Goal: Download file/media

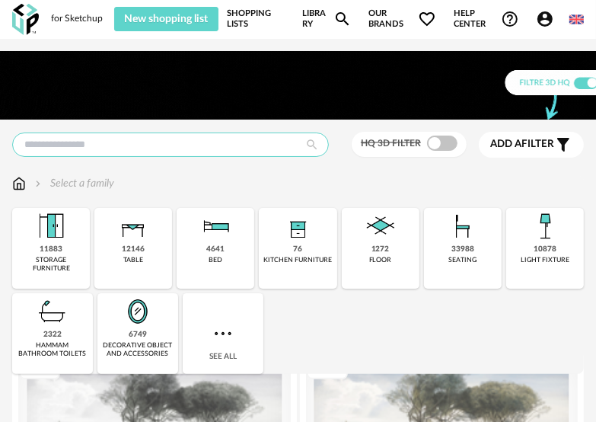
click at [213, 143] on input "text" at bounding box center [170, 144] width 317 height 24
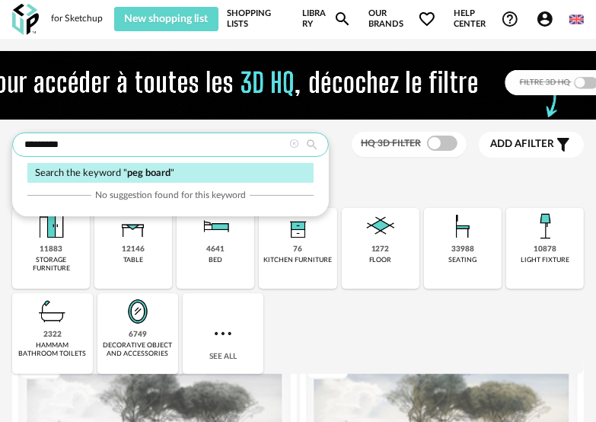
type input "*********"
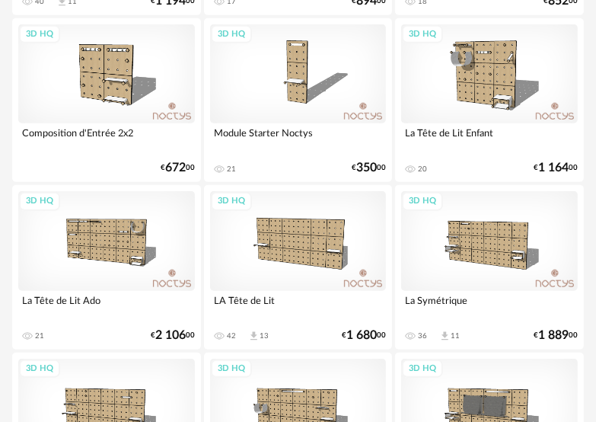
scroll to position [593, 0]
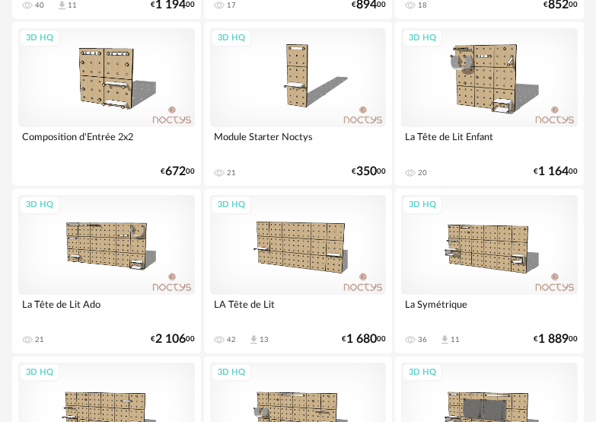
click at [292, 252] on div "3D HQ" at bounding box center [298, 244] width 177 height 99
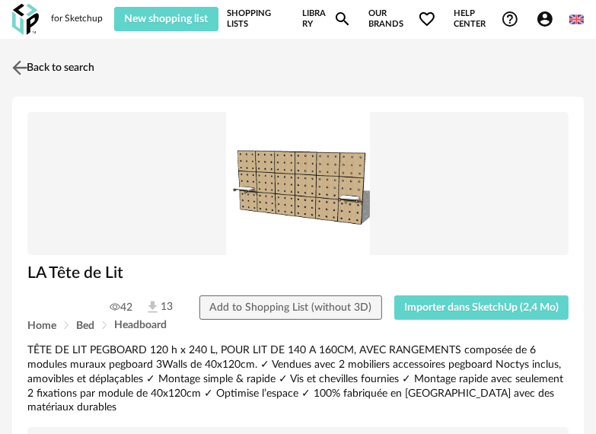
click at [15, 59] on img at bounding box center [20, 67] width 22 height 22
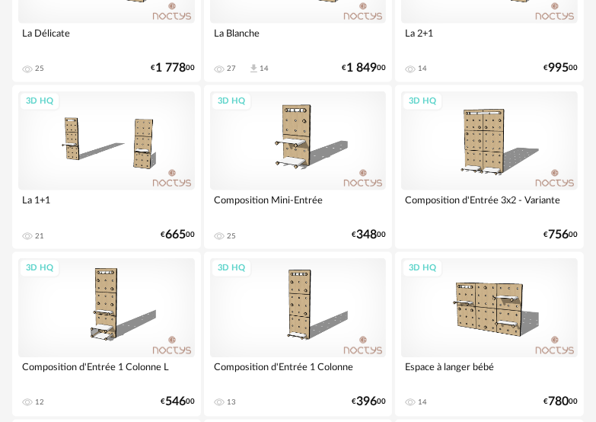
scroll to position [1202, 0]
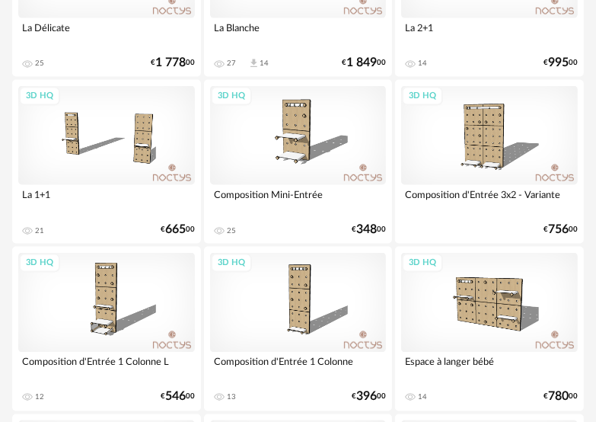
click at [478, 301] on div "3D HQ" at bounding box center [489, 302] width 177 height 99
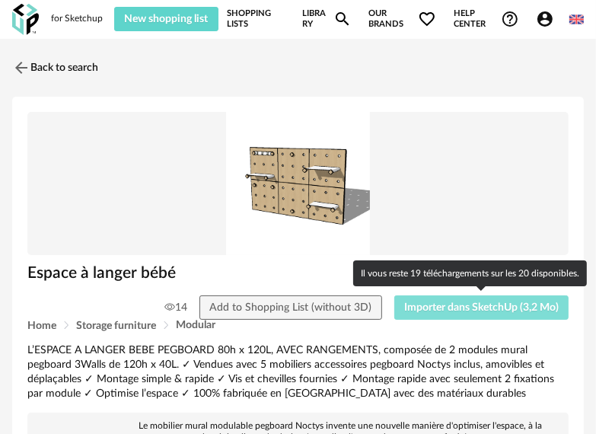
click at [425, 304] on span "Importer dans SketchUp (3,2 Mo)" at bounding box center [481, 307] width 154 height 11
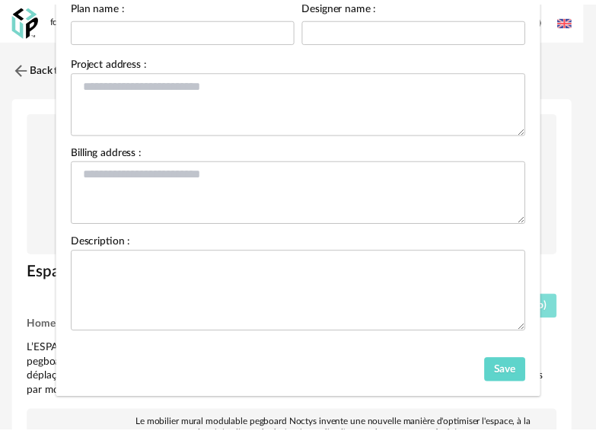
scroll to position [173, 0]
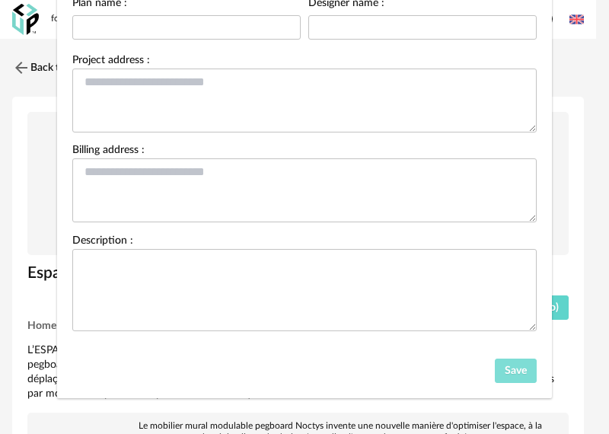
click at [505, 368] on span "Save" at bounding box center [516, 370] width 22 height 11
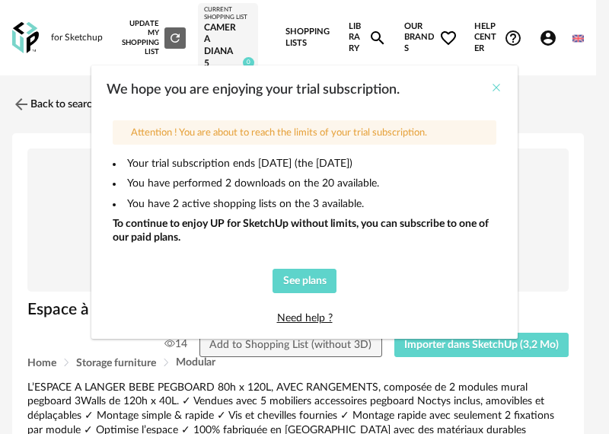
click at [496, 82] on icon "Close" at bounding box center [496, 87] width 12 height 12
